Goal: Check status

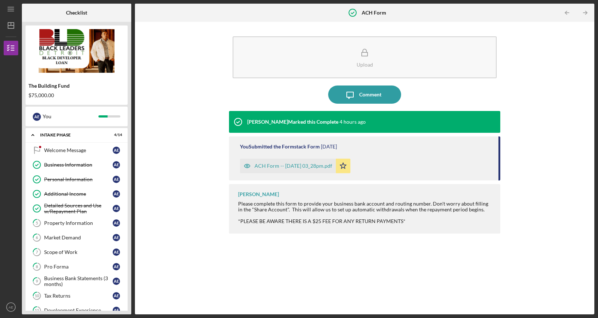
scroll to position [201, 0]
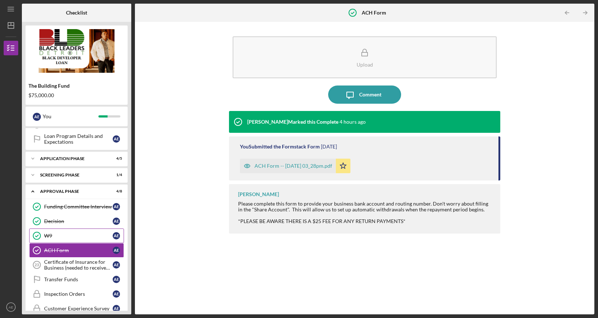
click at [66, 235] on div "W9" at bounding box center [78, 236] width 68 height 6
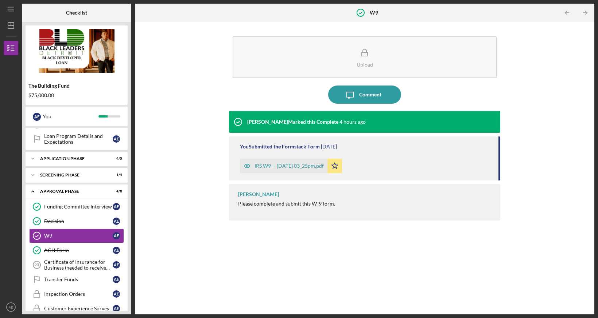
click at [265, 167] on div "IRS W9 -- [DATE] 03_25pm.pdf" at bounding box center [288, 166] width 69 height 6
click at [565, 30] on div "Upload Icon/Message Comment [PERSON_NAME] Marked this Complete 4 hours ago You …" at bounding box center [364, 169] width 452 height 286
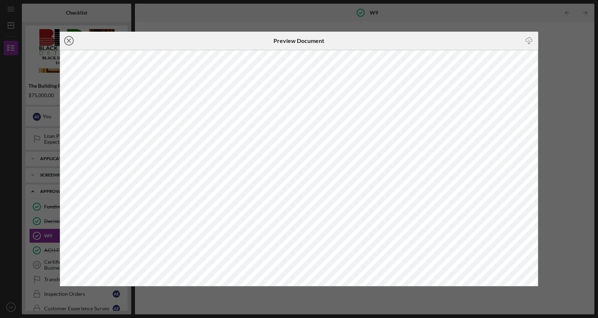
click at [69, 40] on line at bounding box center [69, 41] width 4 height 4
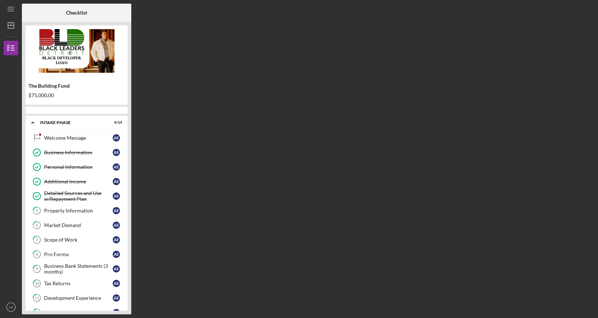
scroll to position [201, 0]
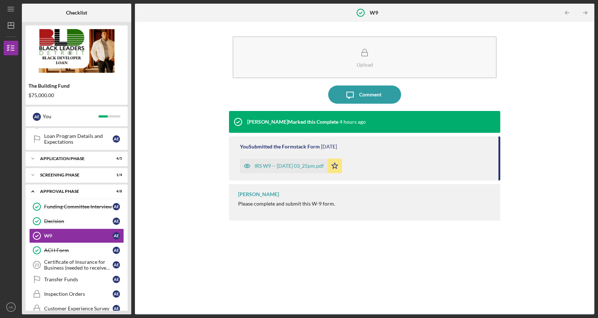
click at [534, 105] on div "Upload Icon/Message Comment [PERSON_NAME] Marked this Complete 4 hours ago You …" at bounding box center [364, 169] width 452 height 286
click at [274, 165] on div "IRS W9 -- [DATE] 03_25pm.pdf" at bounding box center [288, 166] width 69 height 6
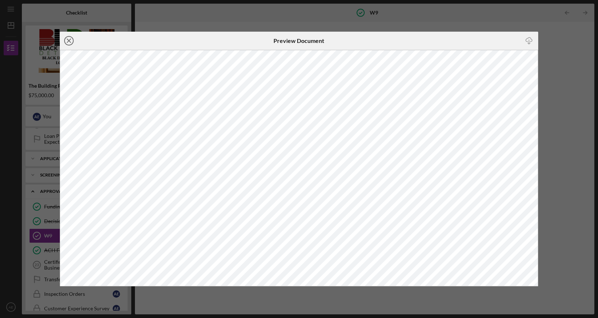
click at [66, 39] on icon "Icon/Close" at bounding box center [69, 41] width 18 height 18
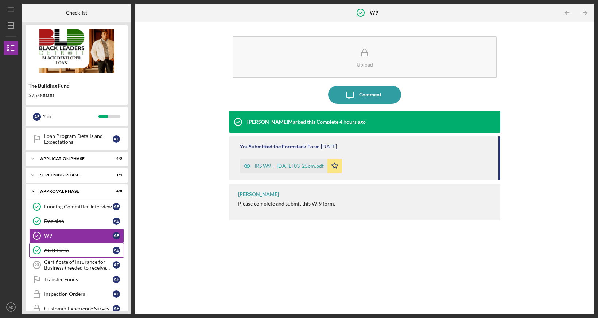
click at [60, 254] on link "ACH Form ACH Form A E" at bounding box center [76, 250] width 95 height 15
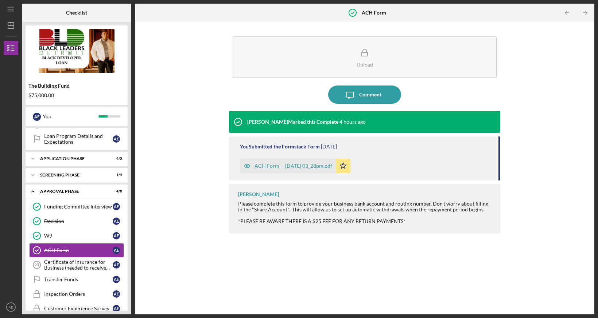
click at [268, 165] on div "ACH Form -- [DATE] 03_28pm.pdf" at bounding box center [293, 166] width 78 height 6
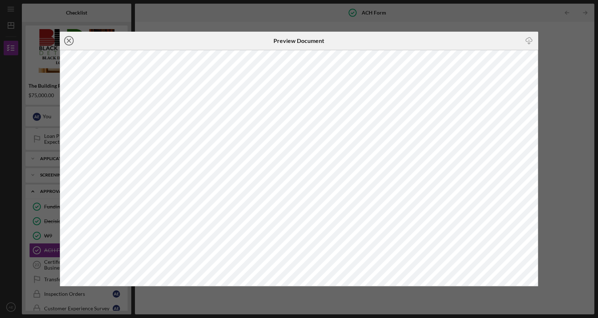
click at [70, 40] on line at bounding box center [69, 41] width 4 height 4
